Goal: Task Accomplishment & Management: Use online tool/utility

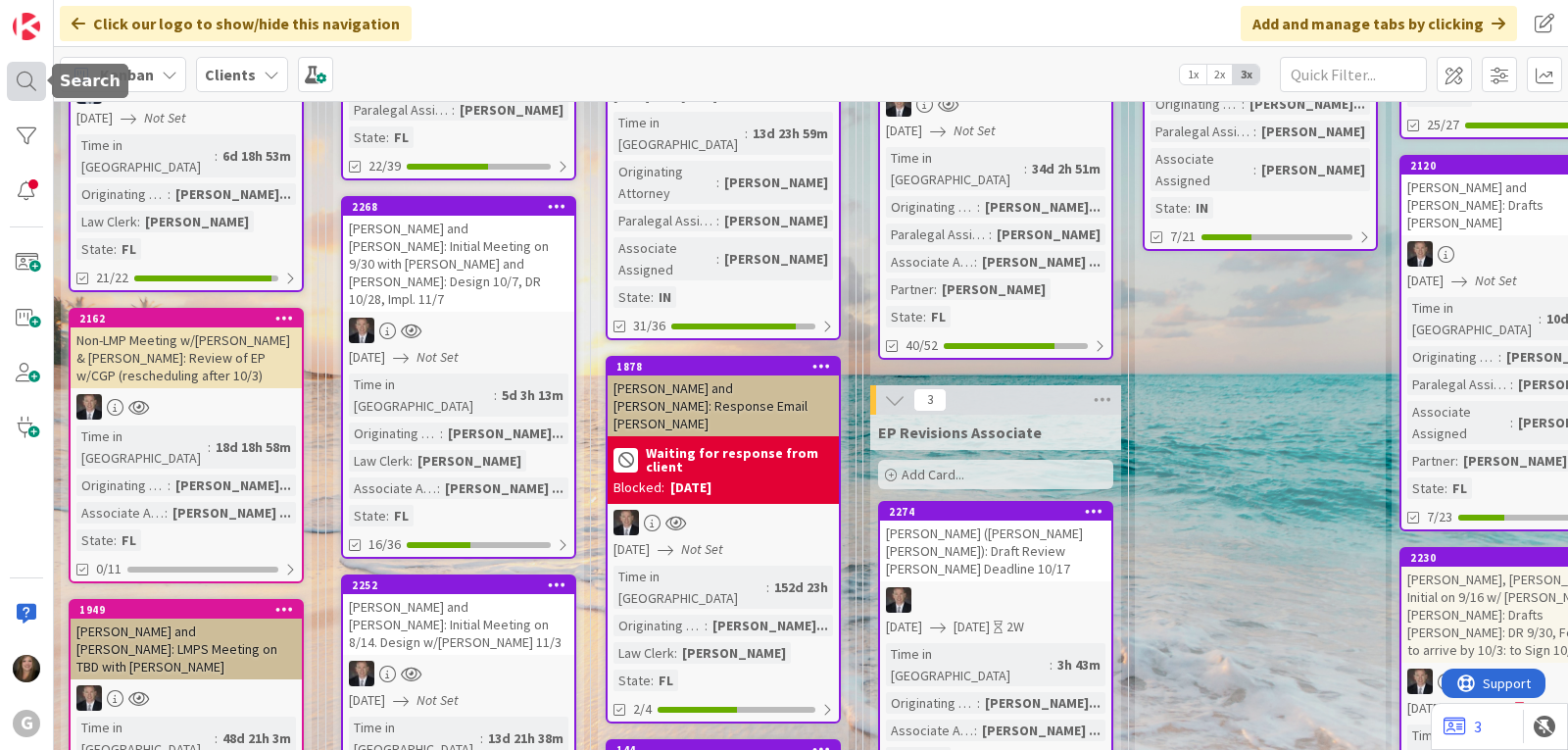
click at [14, 77] on div at bounding box center [26, 81] width 39 height 39
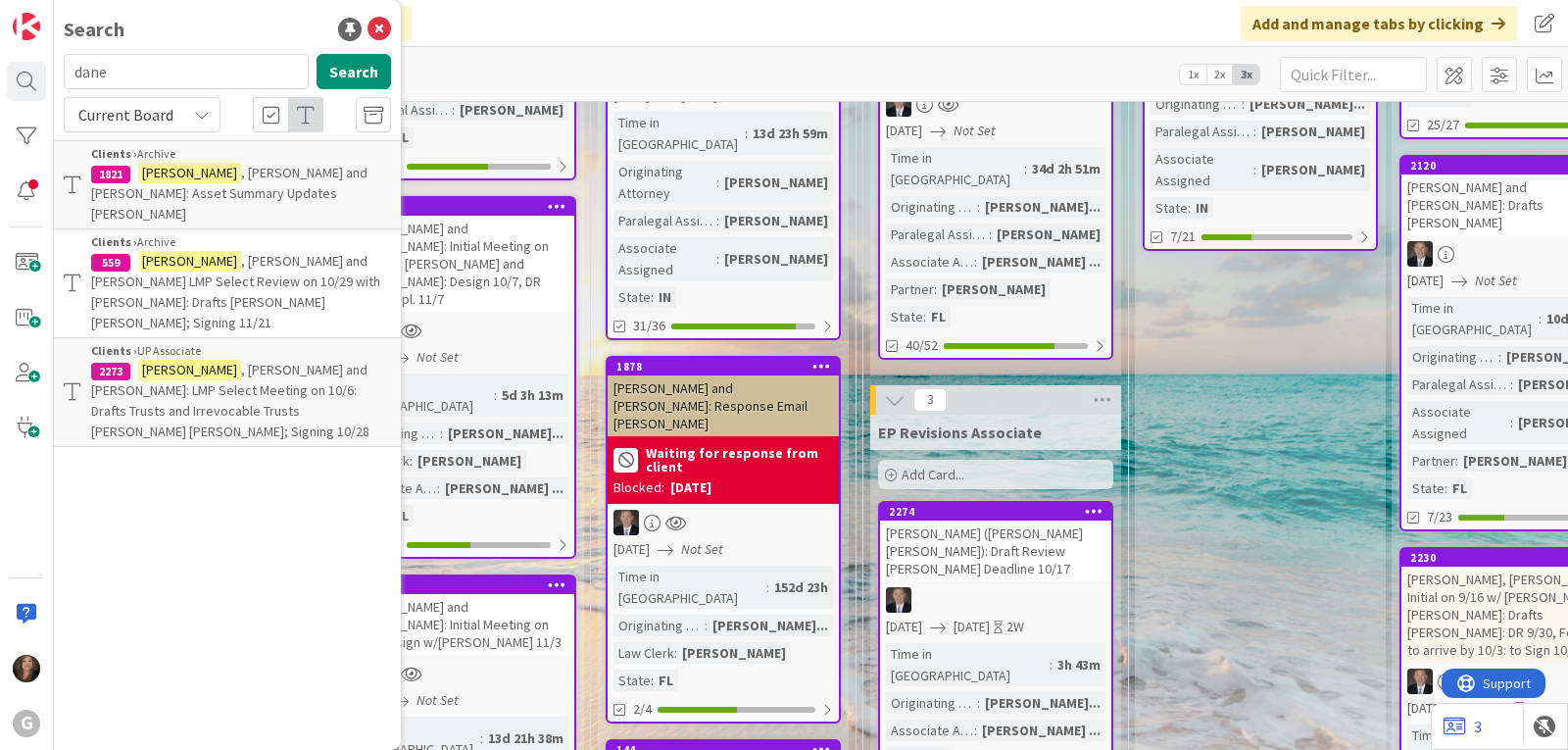
drag, startPoint x: 117, startPoint y: 78, endPoint x: 71, endPoint y: 78, distance: 46.0
click at [71, 78] on input "dane" at bounding box center [186, 71] width 245 height 35
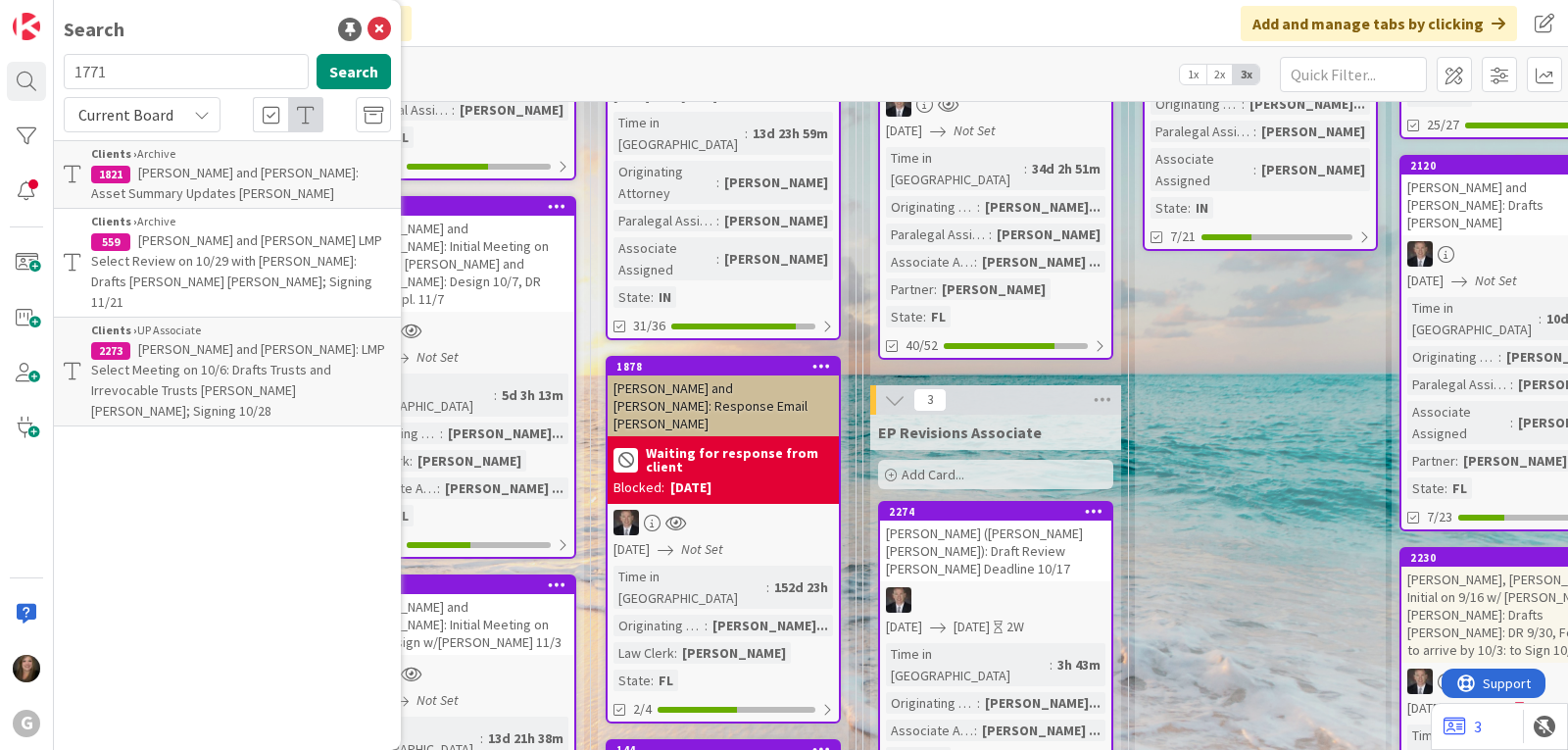
type input "1771"
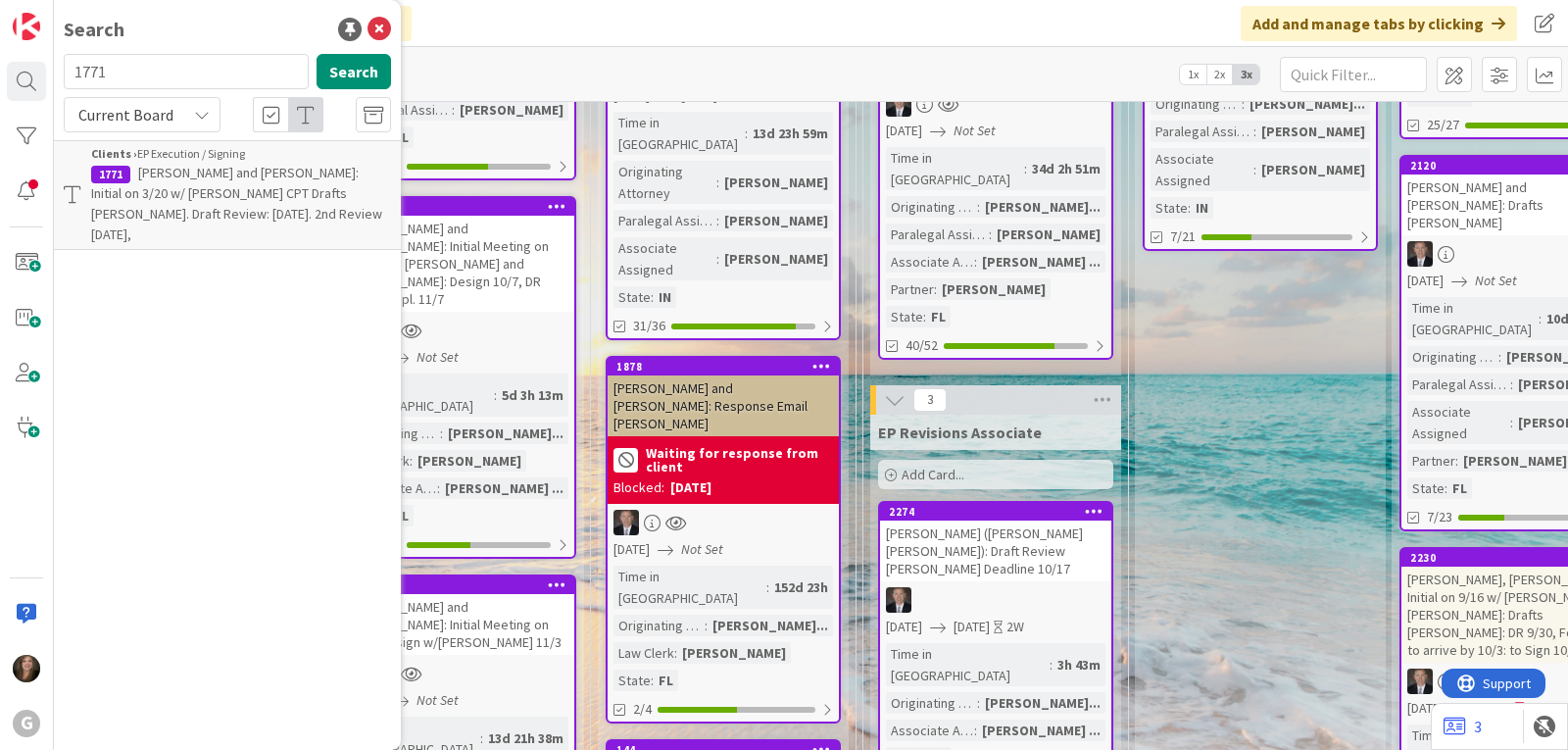
click at [210, 203] on p "[PERSON_NAME] and [PERSON_NAME]: Initial on 3/20 w/ [PERSON_NAME] CPT Drafts [P…" at bounding box center [241, 204] width 299 height 82
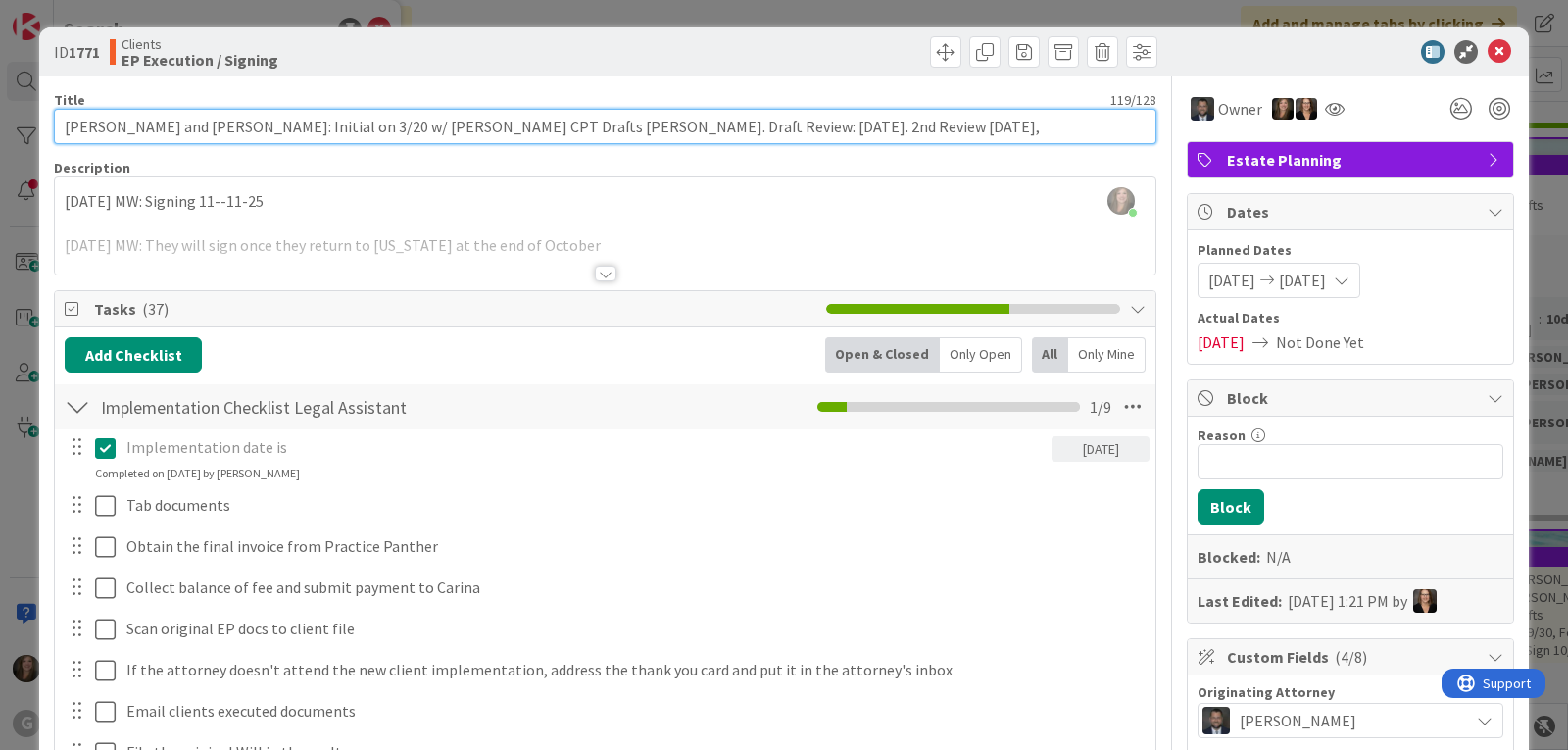
click at [912, 126] on input "[PERSON_NAME] and [PERSON_NAME]: Initial on 3/20 w/ [PERSON_NAME] CPT Drafts [P…" at bounding box center [605, 126] width 1102 height 35
click at [294, 129] on input "[PERSON_NAME] and [PERSON_NAME]: Initial on 3/20 w/ [PERSON_NAME] CPT Drafts [P…" at bounding box center [605, 126] width 1102 height 35
click at [764, 127] on input "[PERSON_NAME] and [PERSON_NAME]: Initial 3/20 w/ [PERSON_NAME] CPT Drafts [PERS…" at bounding box center [605, 126] width 1102 height 35
click at [912, 120] on input "[PERSON_NAME] and [PERSON_NAME]: Initial 3/20 w/ [PERSON_NAME] CPT Drafts [PERS…" at bounding box center [605, 126] width 1102 height 35
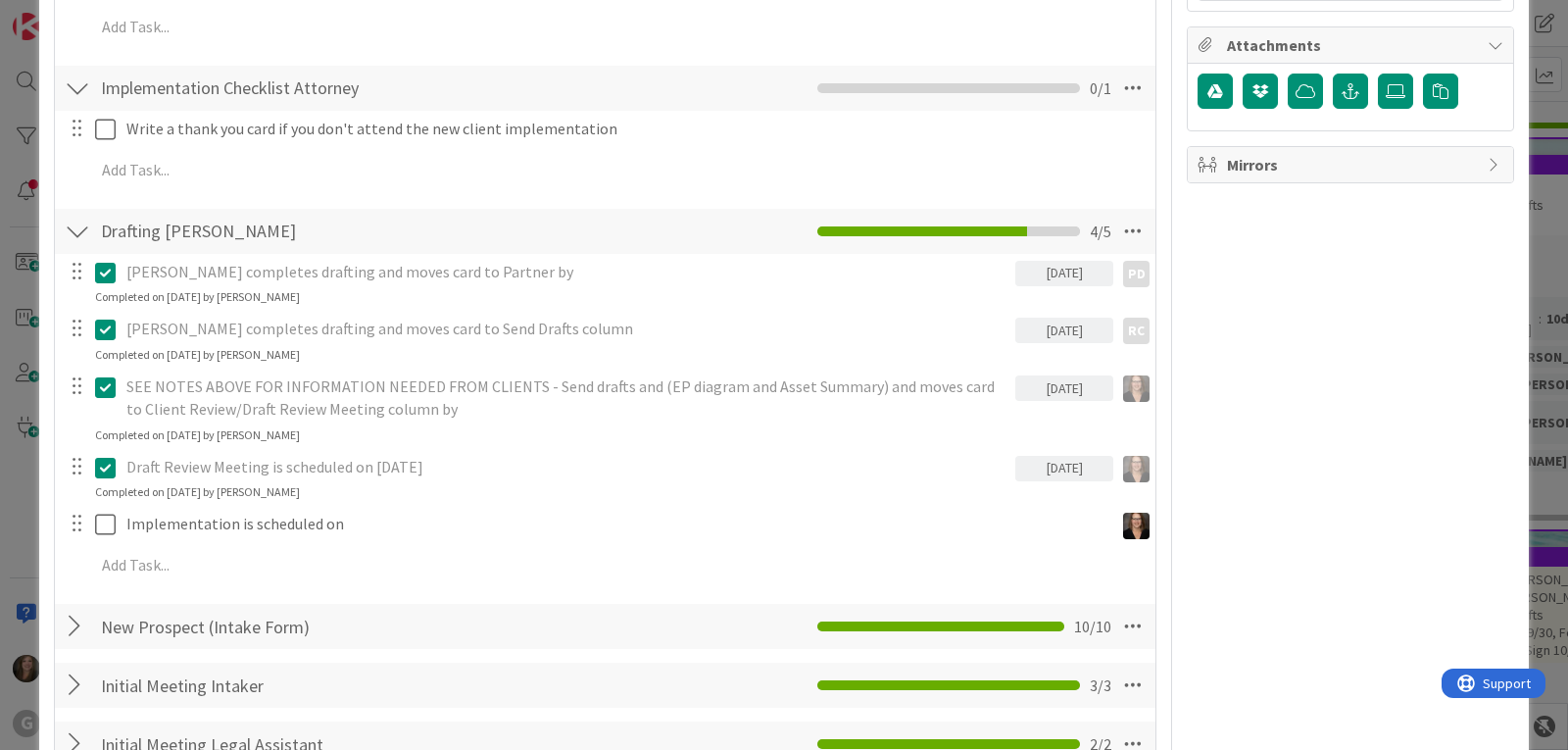
scroll to position [1274, 0]
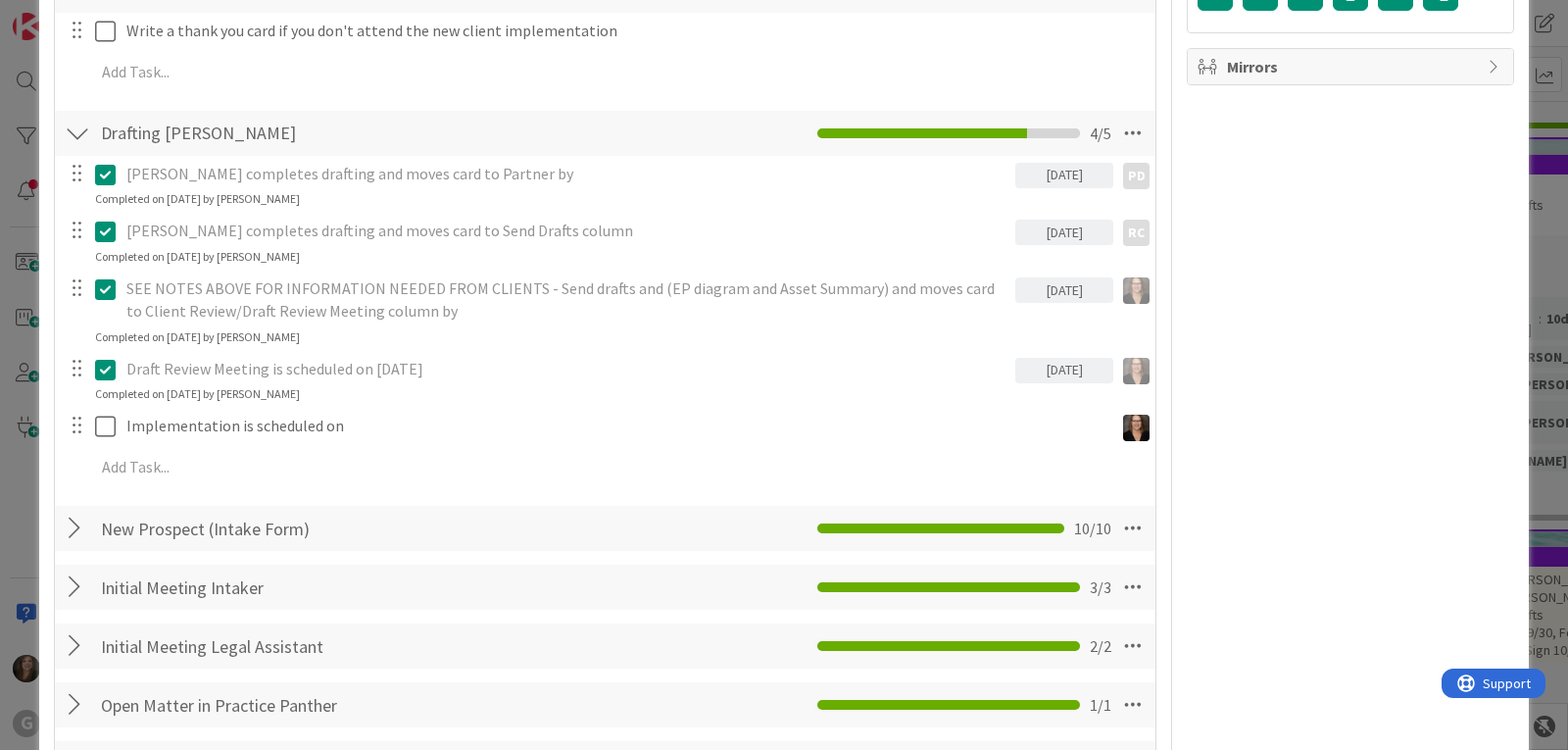
type input "[PERSON_NAME] and [PERSON_NAME]: Initial 3/20 w/ [PERSON_NAME] CPT Drafts [PERS…"
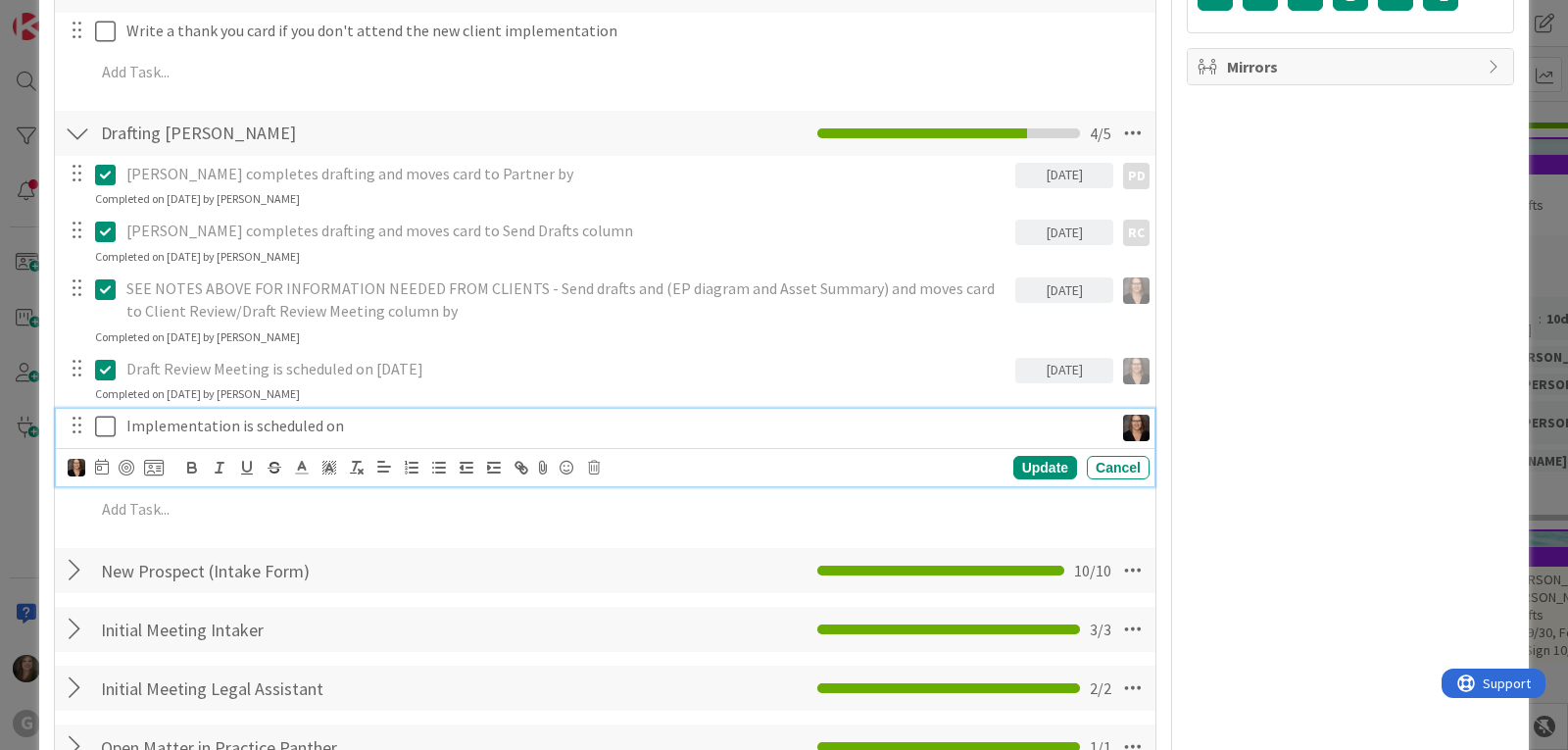
click at [156, 418] on p "Implementation is scheduled on" at bounding box center [616, 425] width 979 height 23
click at [103, 465] on icon at bounding box center [102, 466] width 14 height 16
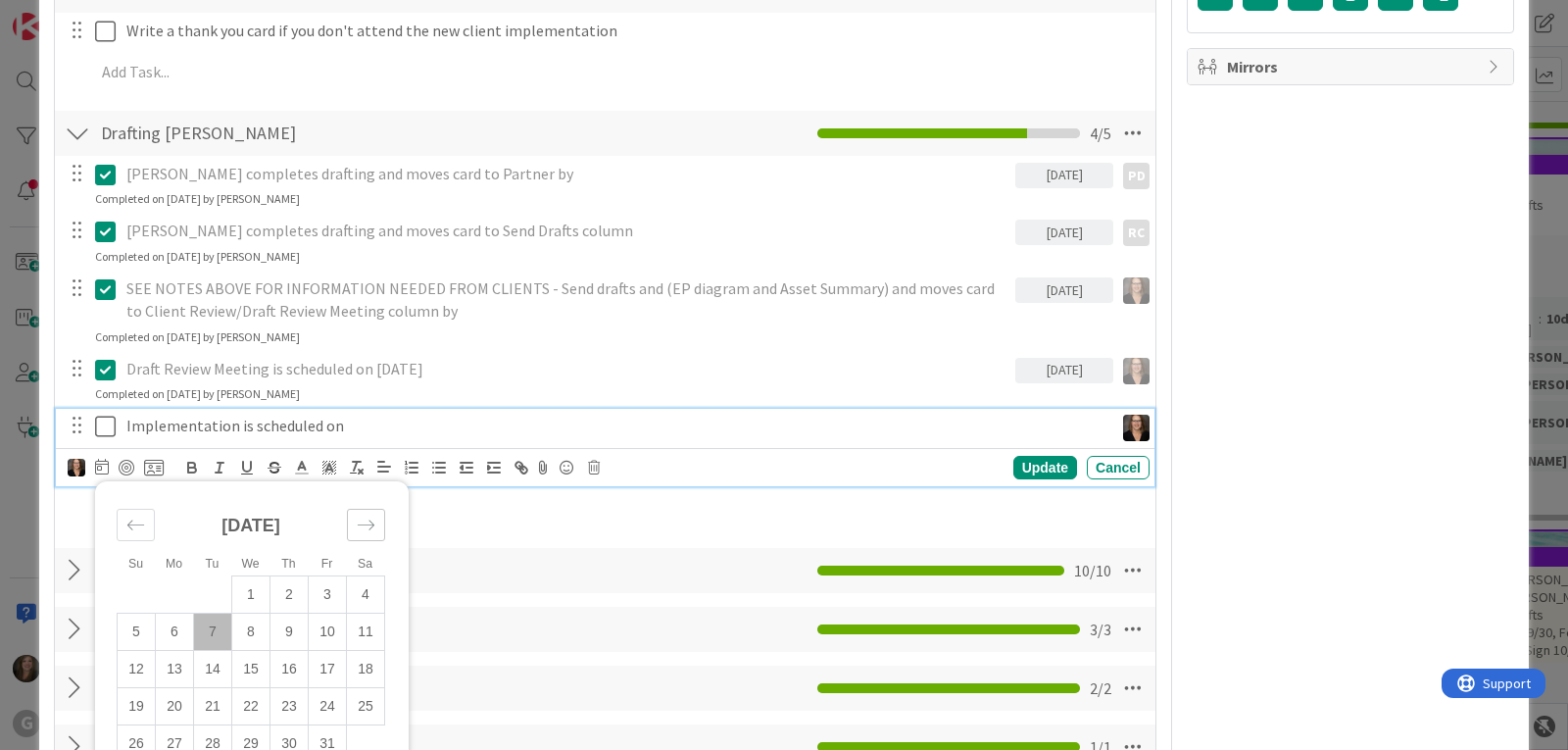
click at [365, 528] on icon "Move forward to switch to the next month." at bounding box center [365, 524] width 19 height 19
click at [205, 666] on td "11" at bounding box center [213, 669] width 38 height 37
type input "[DATE]"
click at [103, 427] on icon at bounding box center [105, 426] width 21 height 24
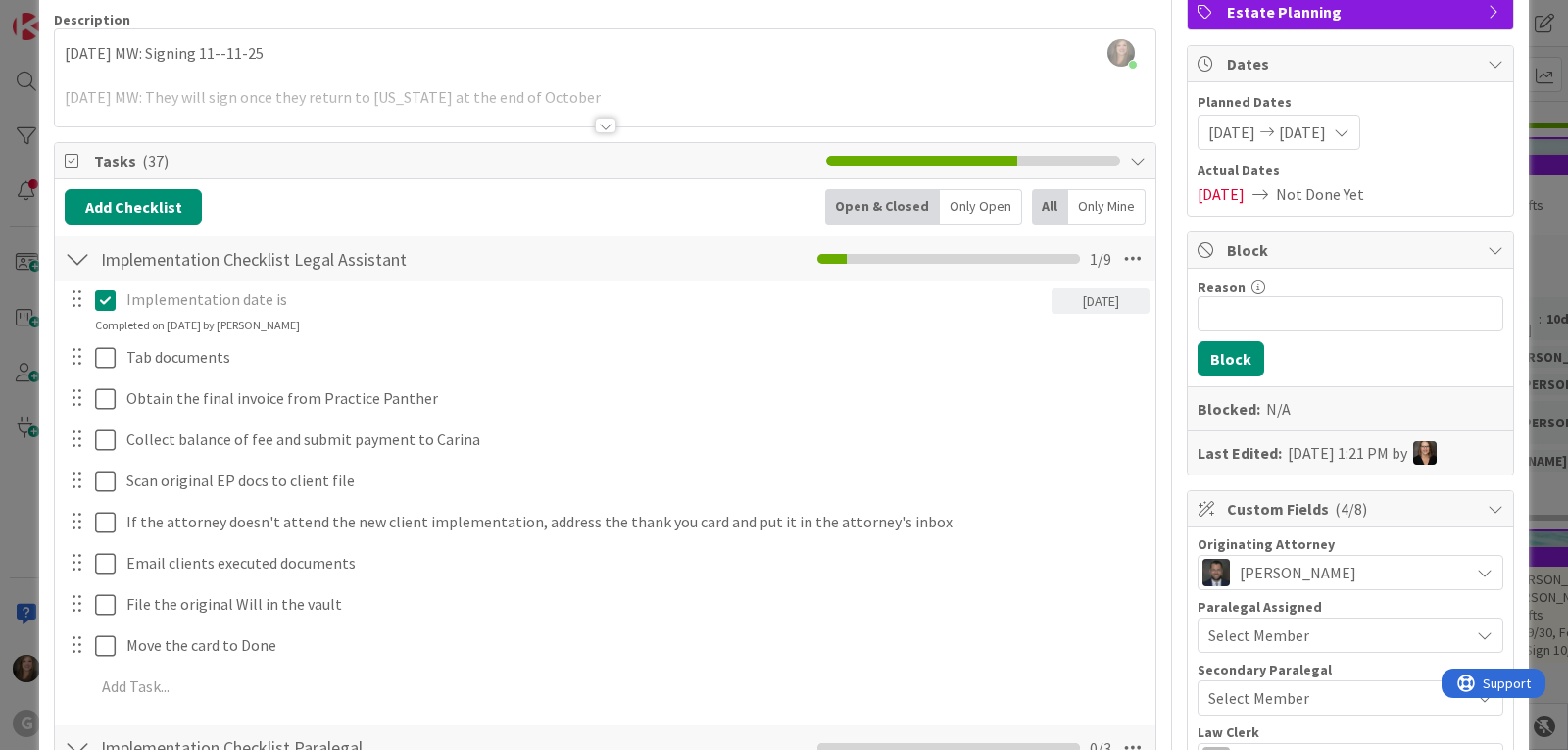
scroll to position [0, 0]
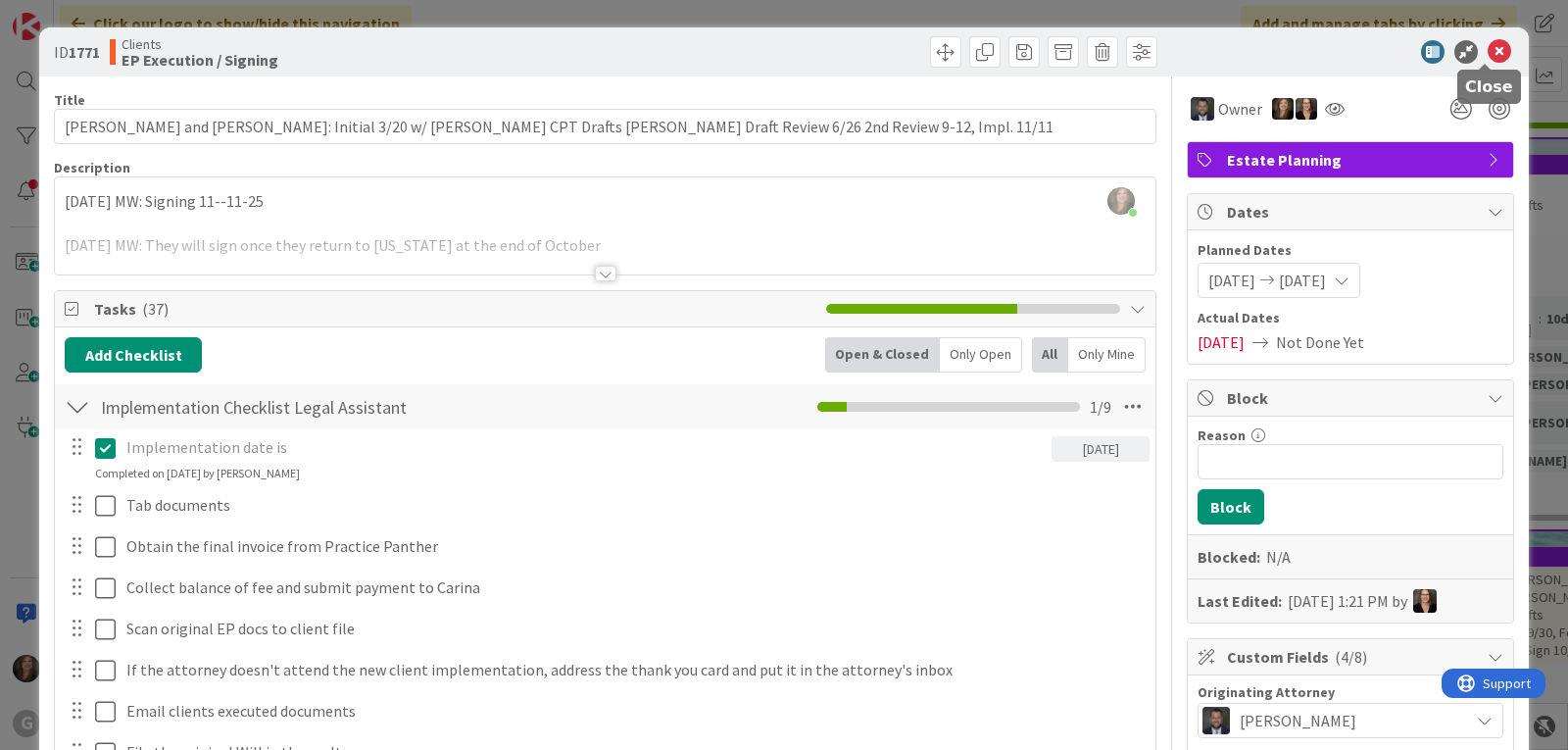
click at [1487, 46] on icon at bounding box center [1499, 52] width 24 height 24
